Goal: Transaction & Acquisition: Purchase product/service

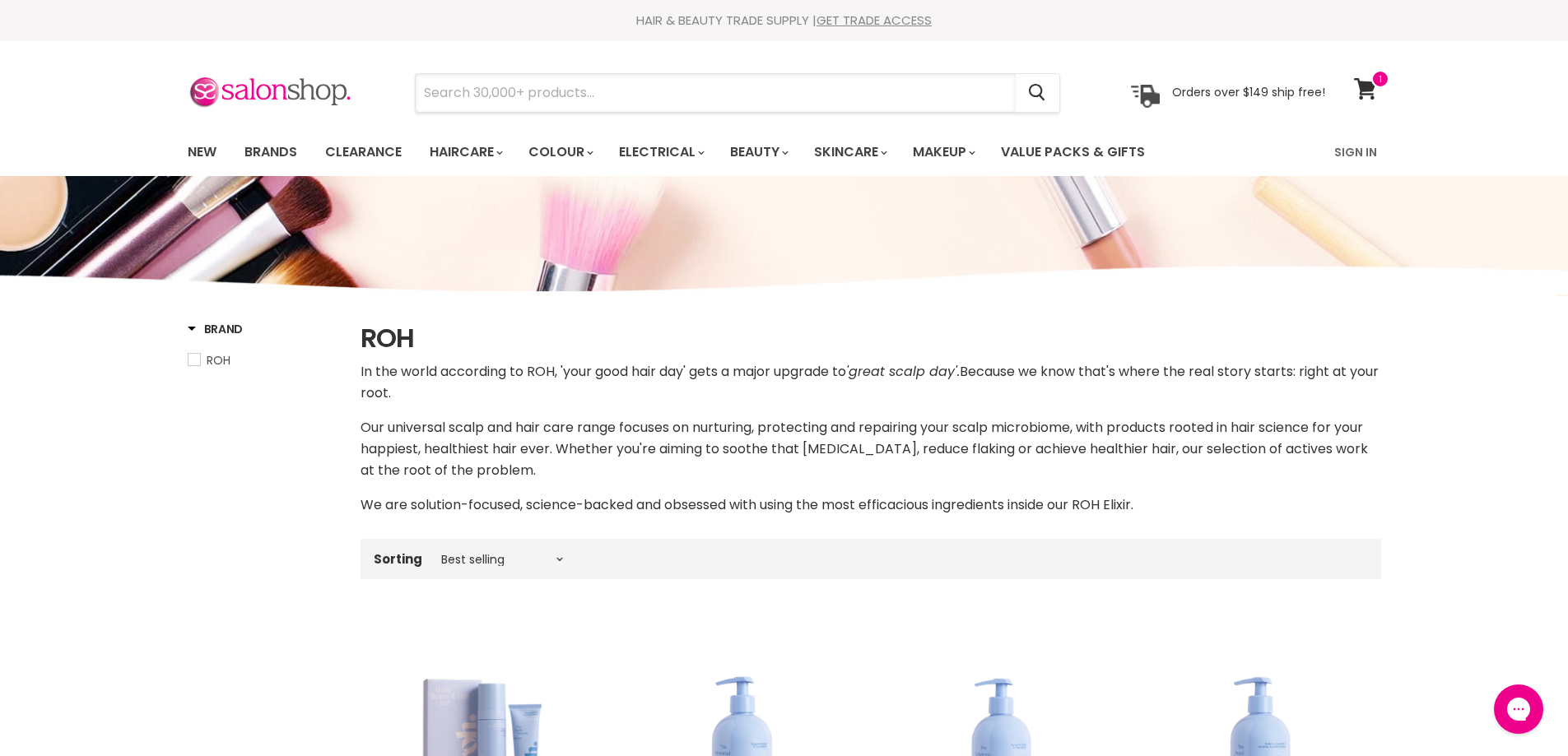
click at [670, 88] on input "Search" at bounding box center [715, 93] width 600 height 38
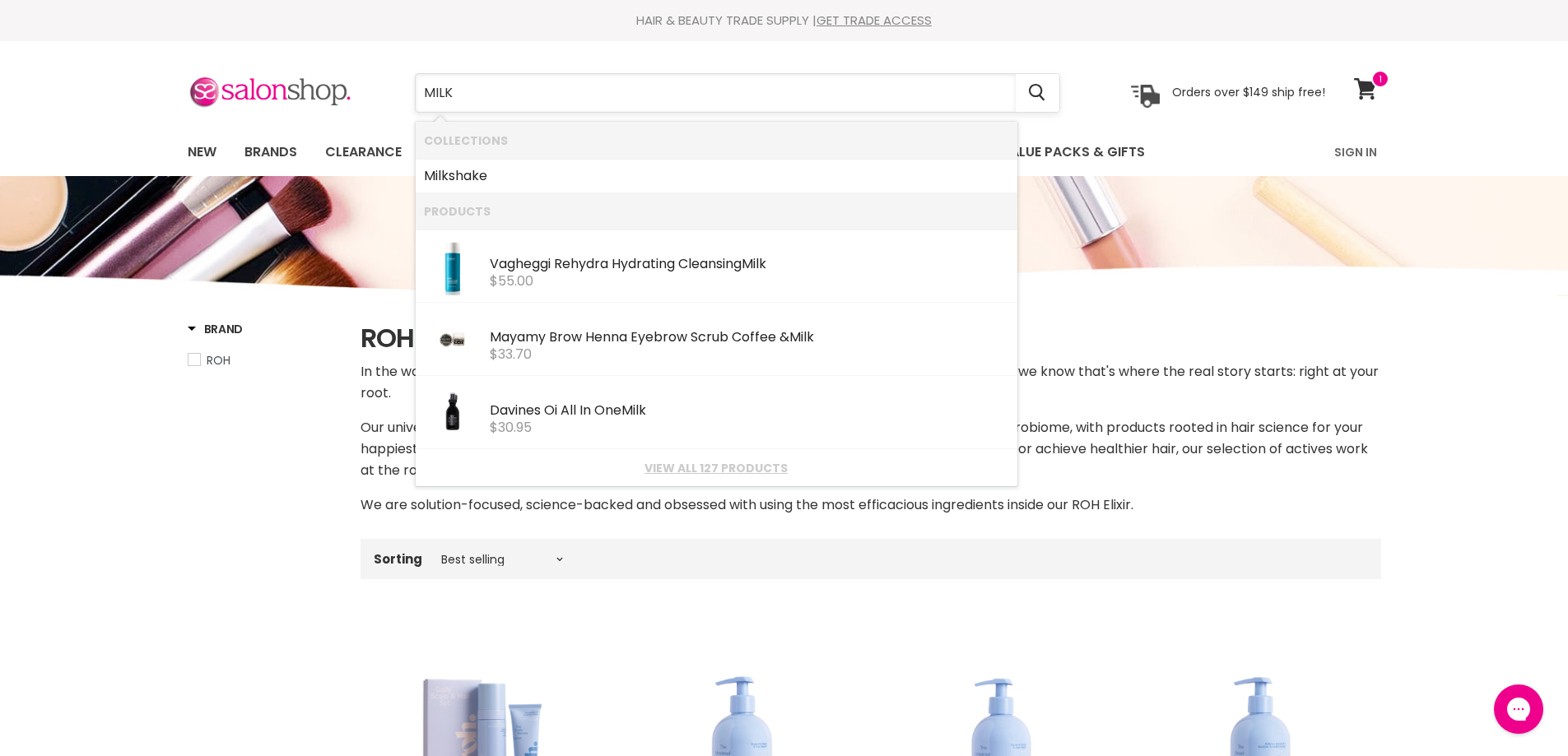
type input "MILKS"
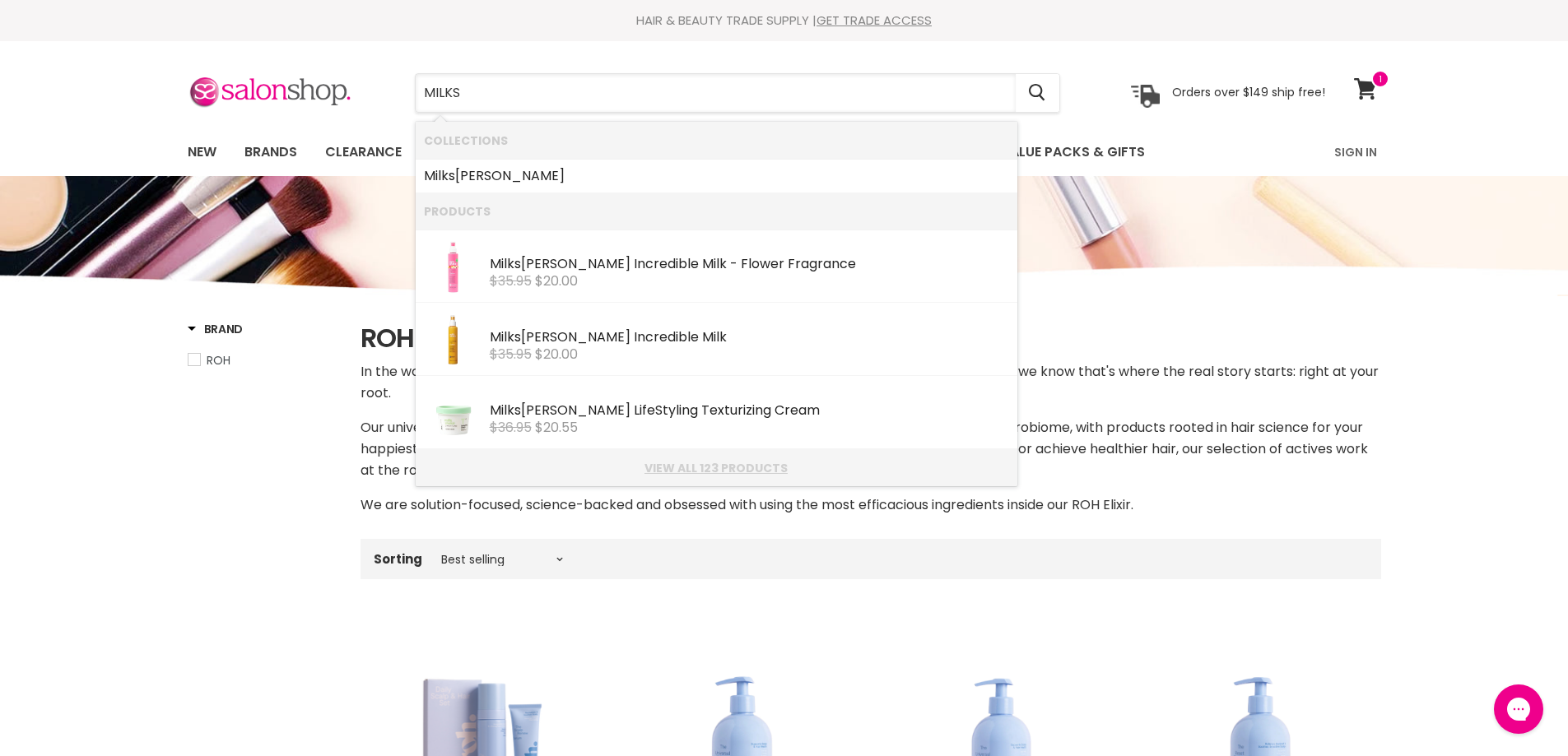
click at [718, 468] on link "View all 123 products" at bounding box center [717, 468] width 585 height 14
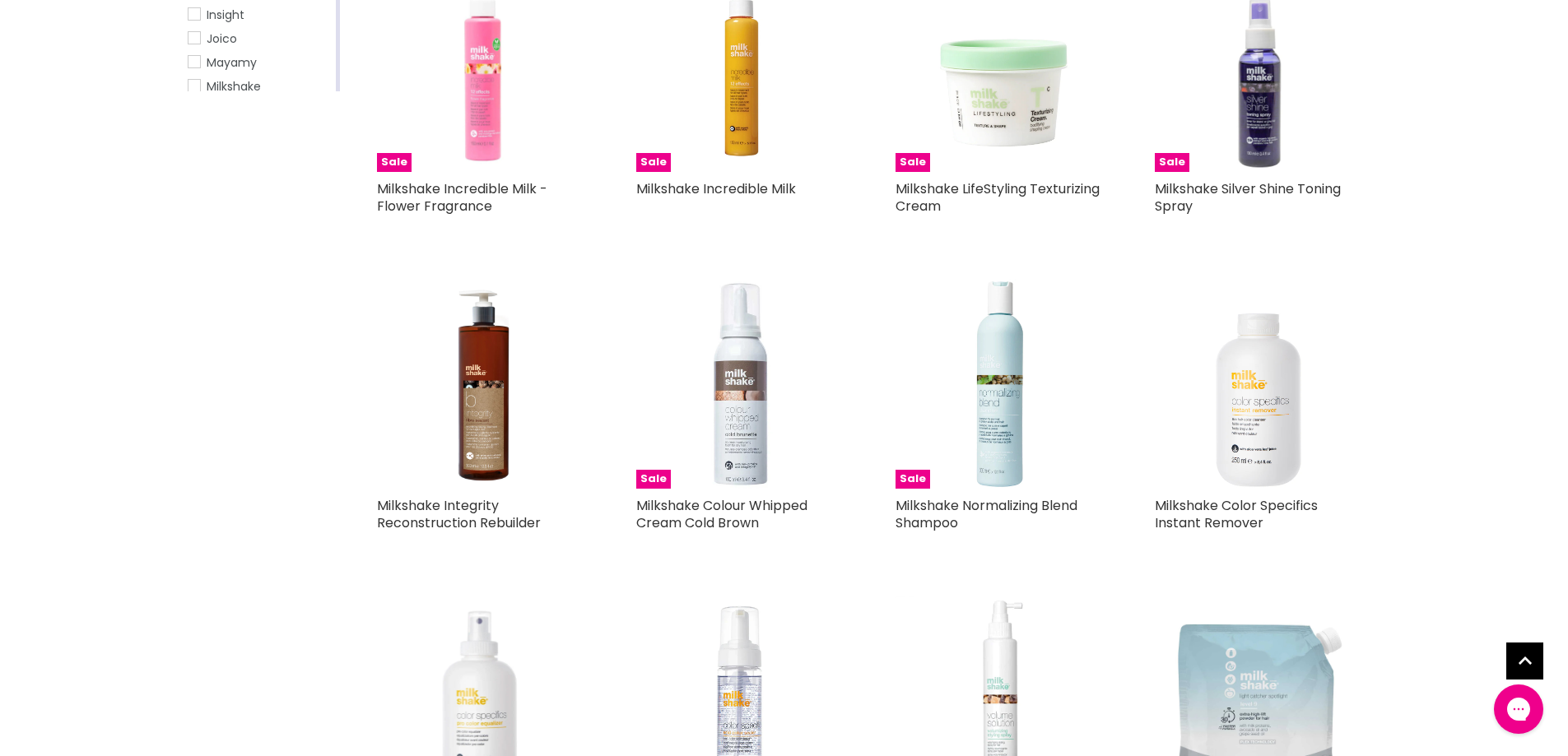
scroll to position [576, 0]
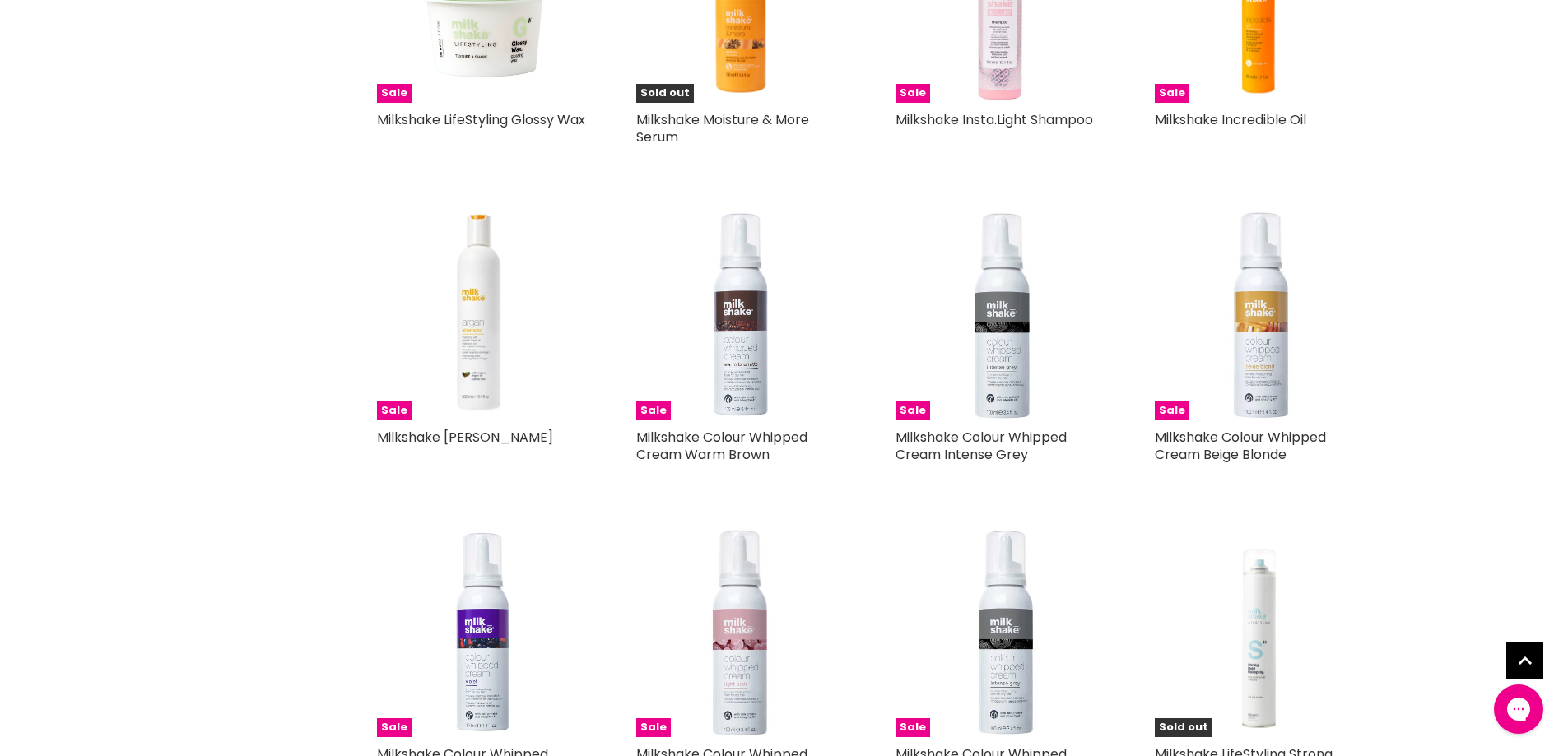
scroll to position [3372, 0]
